Goal: Navigation & Orientation: Find specific page/section

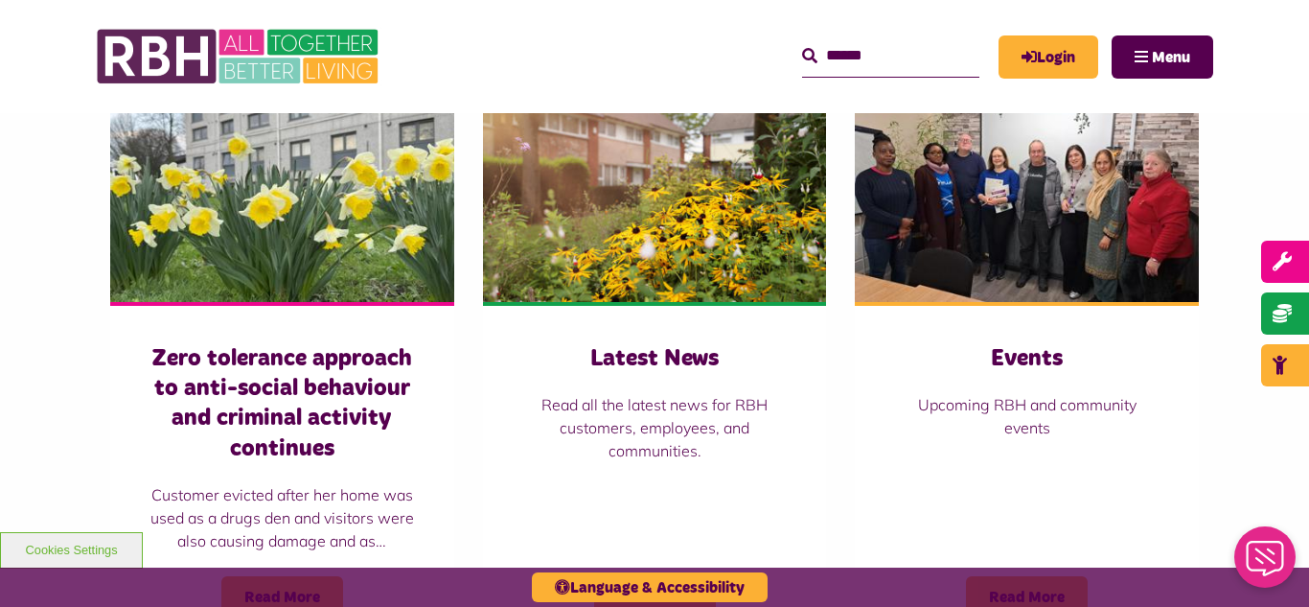
scroll to position [1380, 0]
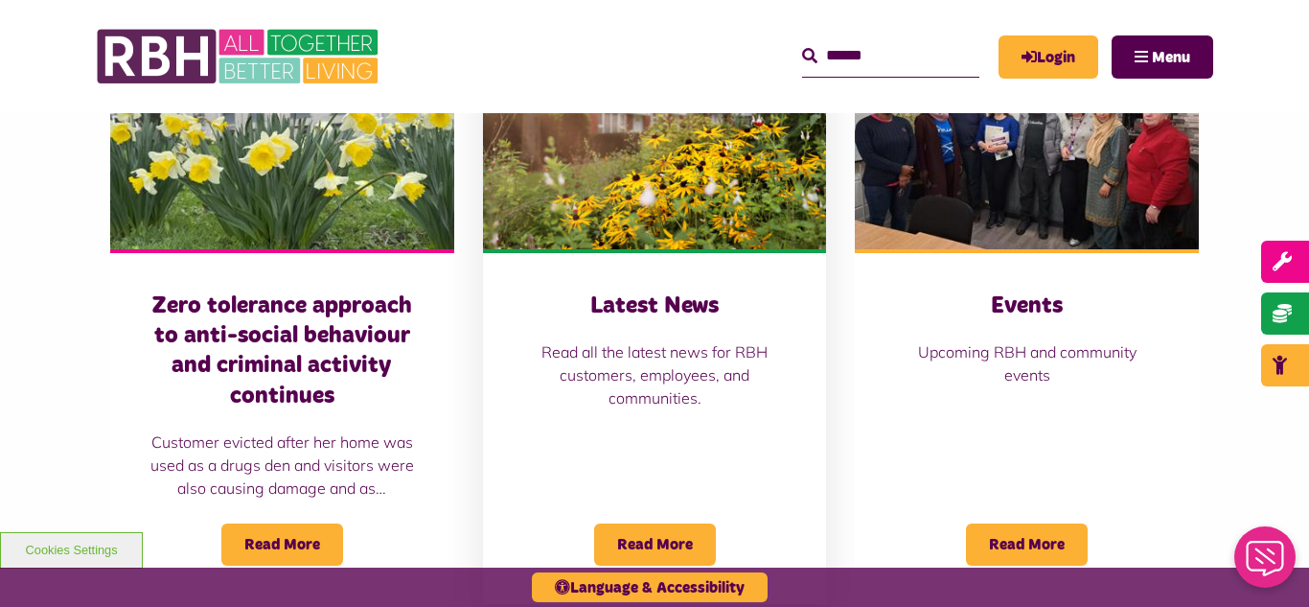
click at [659, 197] on img at bounding box center [655, 142] width 344 height 215
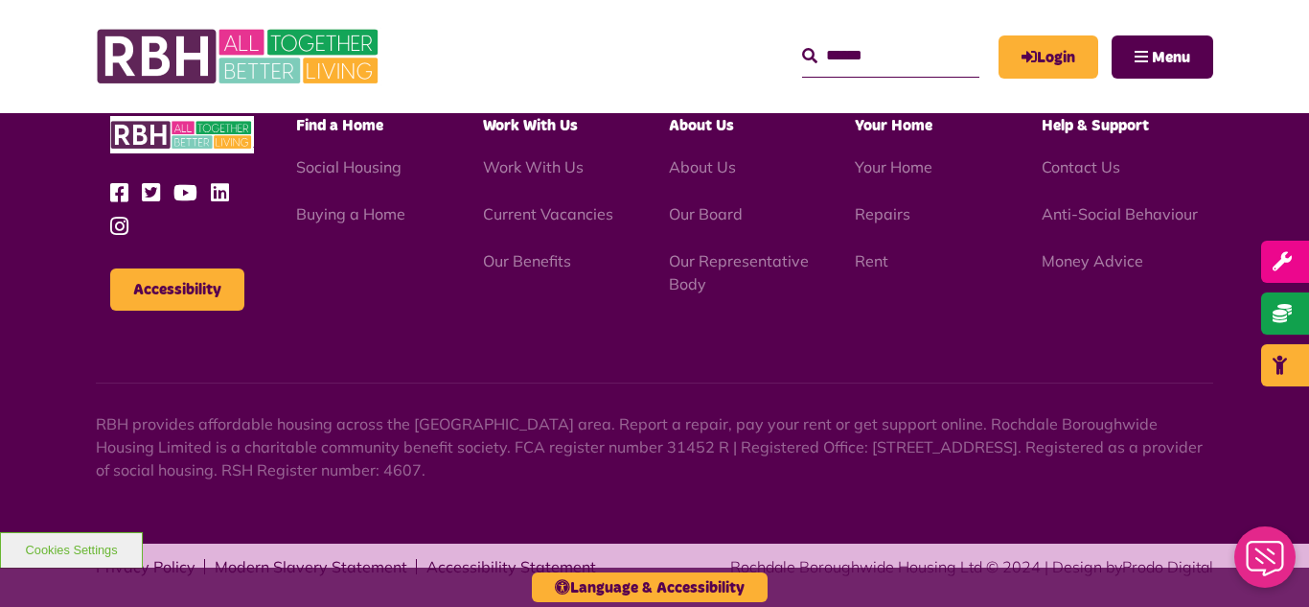
scroll to position [2087, 0]
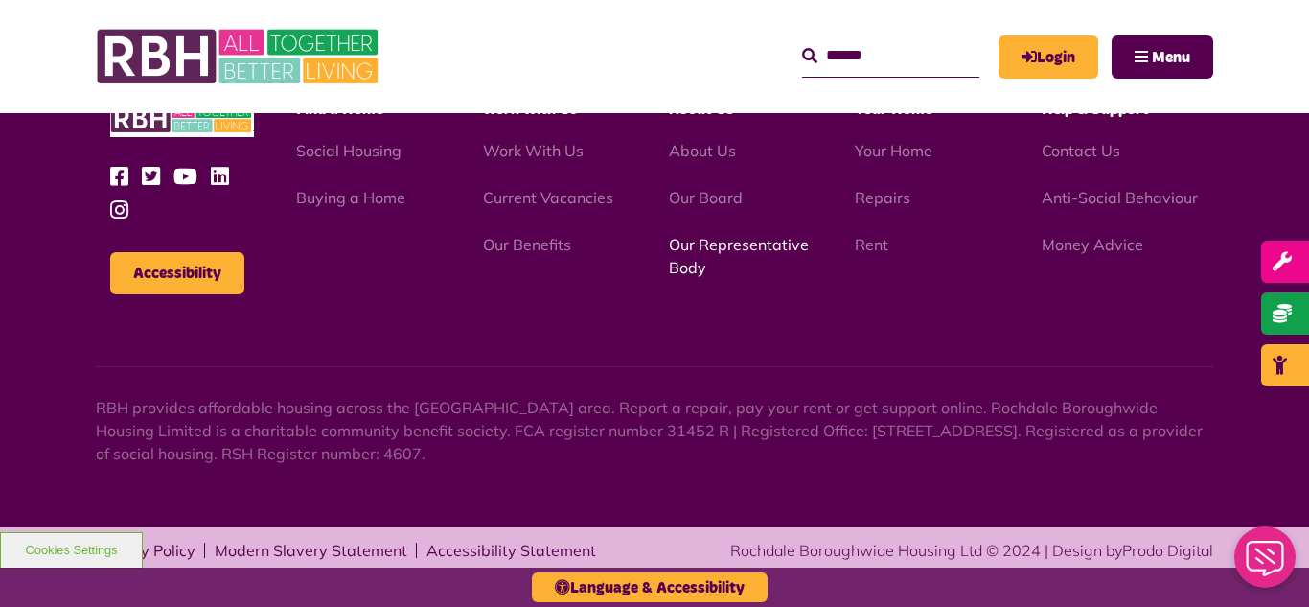
click at [706, 243] on link "Our Representative Body" at bounding box center [739, 256] width 140 height 42
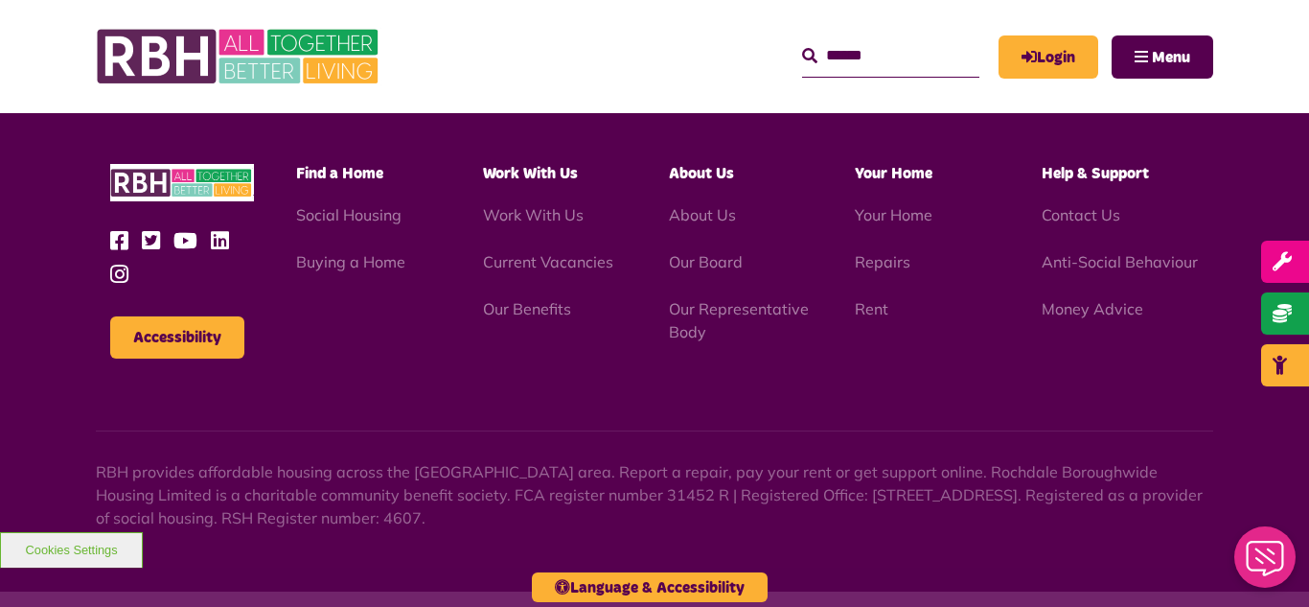
scroll to position [5566, 0]
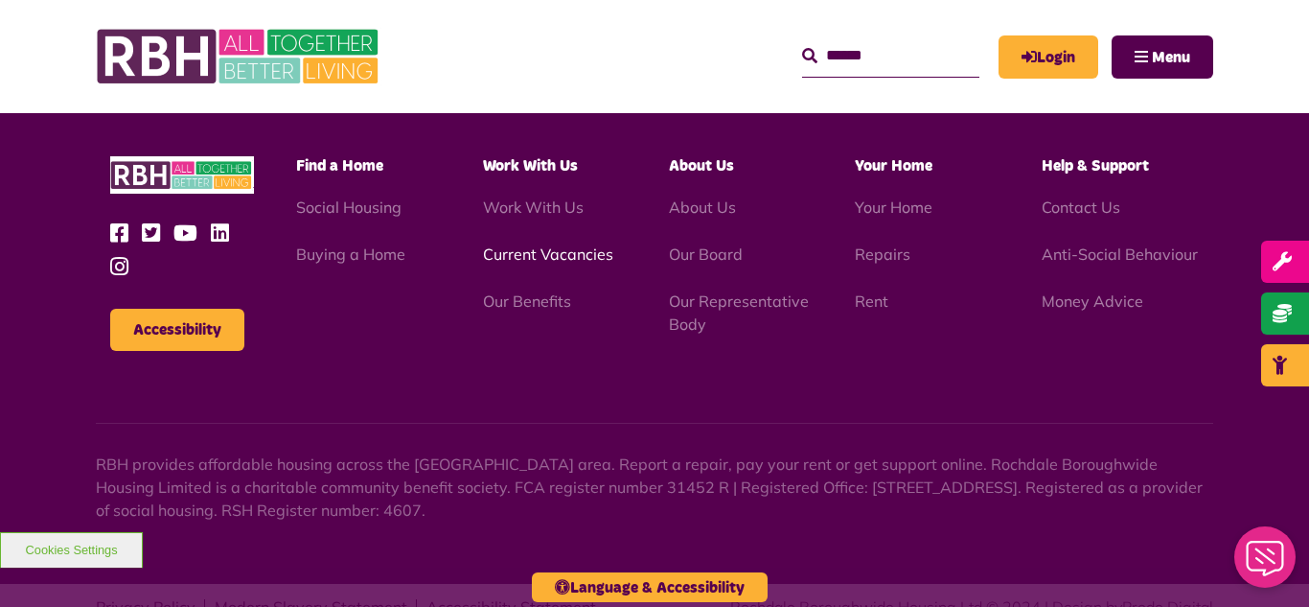
click at [538, 244] on link "Current Vacancies" at bounding box center [548, 253] width 130 height 19
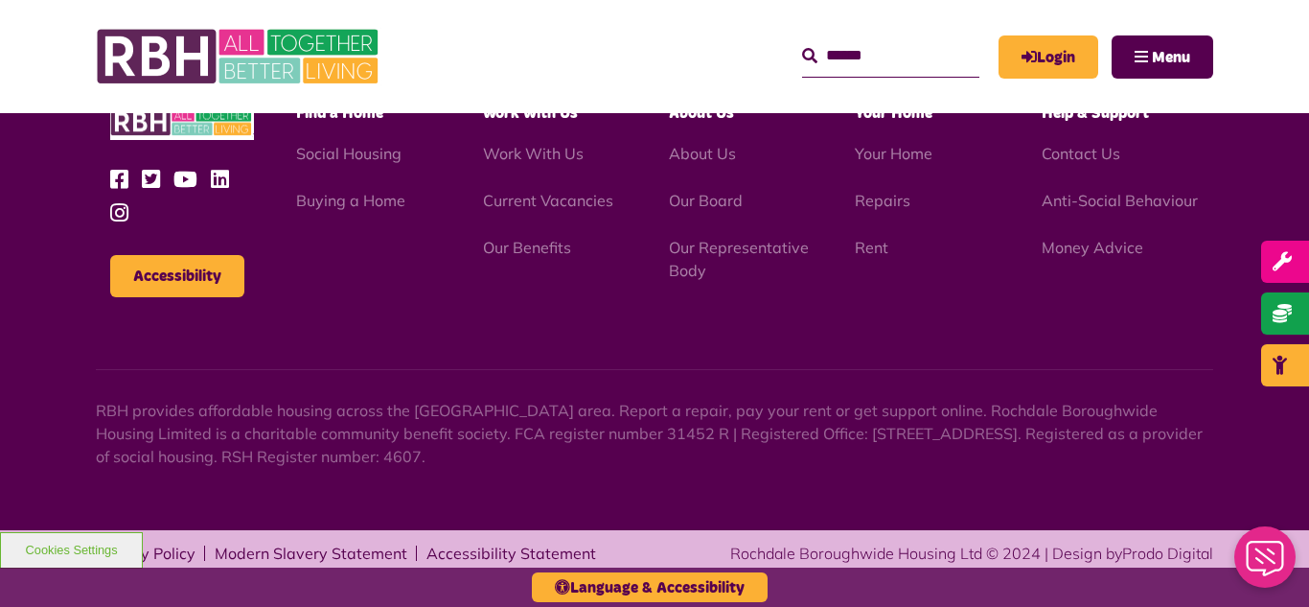
scroll to position [3174, 0]
